Goal: Information Seeking & Learning: Learn about a topic

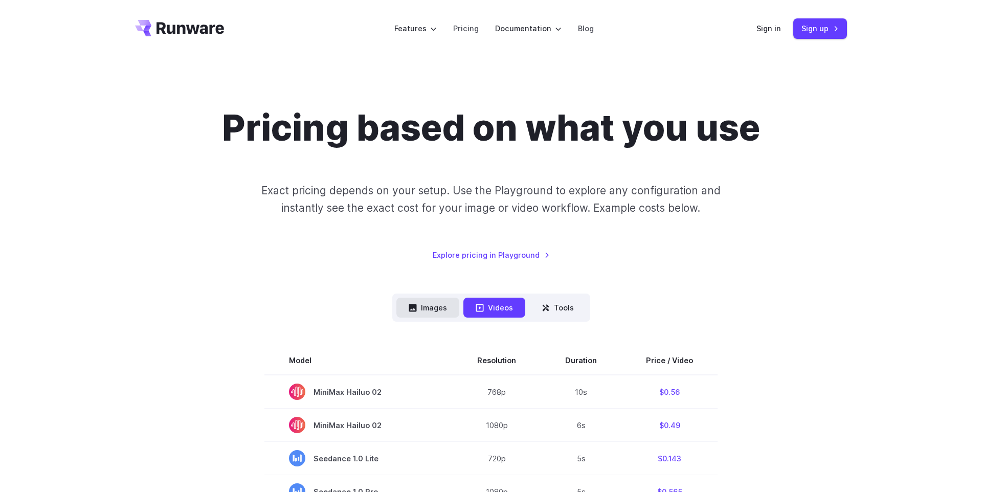
click at [445, 300] on button "Images" at bounding box center [427, 308] width 63 height 20
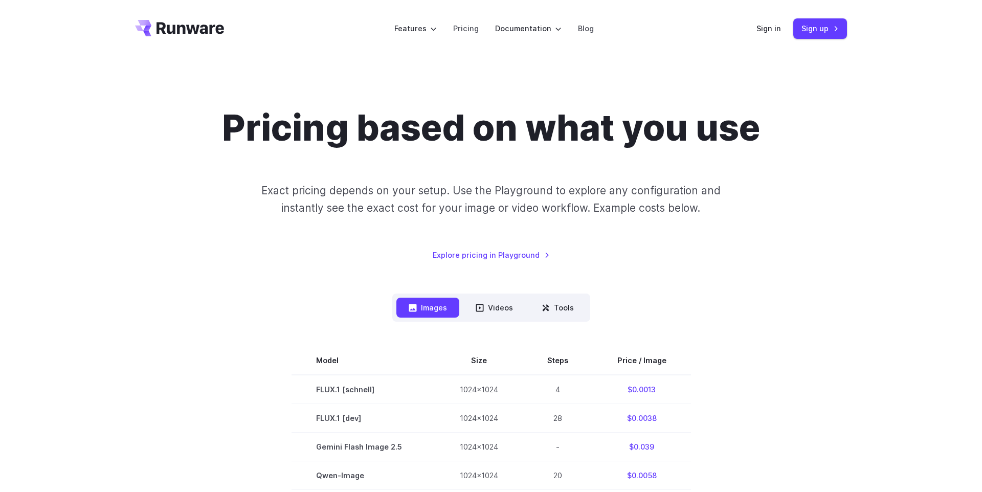
click at [243, 253] on div "Pricing based on what you use Exact pricing depends on your setup. Use the Play…" at bounding box center [491, 183] width 712 height 154
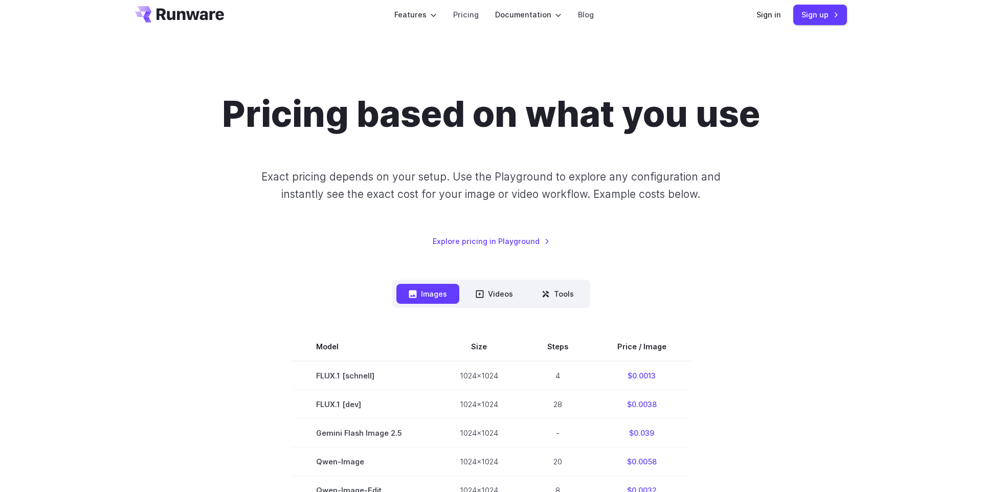
scroll to position [17, 0]
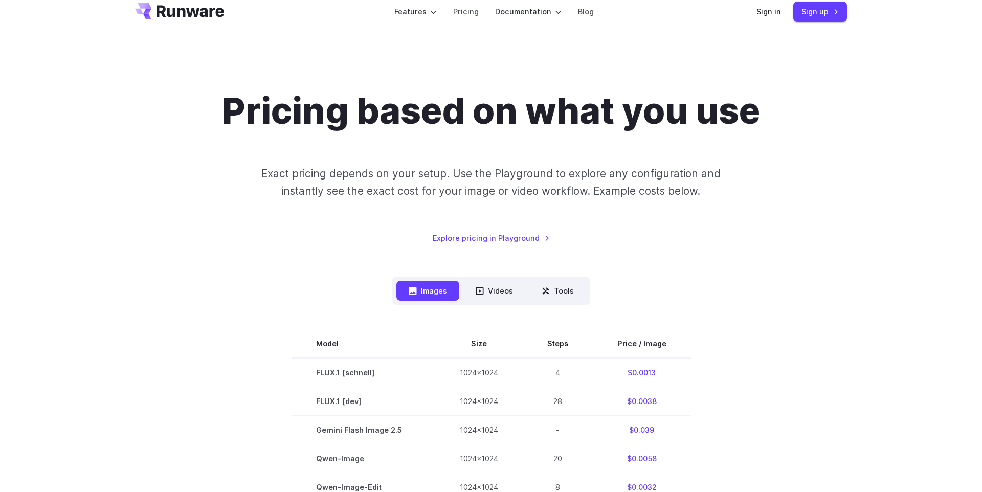
click at [305, 123] on h1 "Pricing based on what you use" at bounding box center [491, 110] width 538 height 43
